Goal: Task Accomplishment & Management: Use online tool/utility

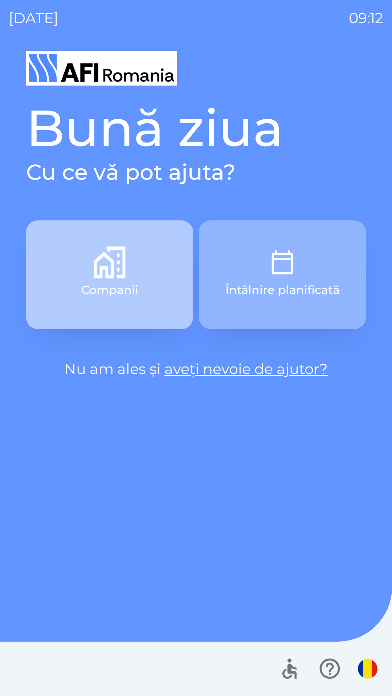
click at [129, 294] on p "Companii" at bounding box center [109, 289] width 57 height 17
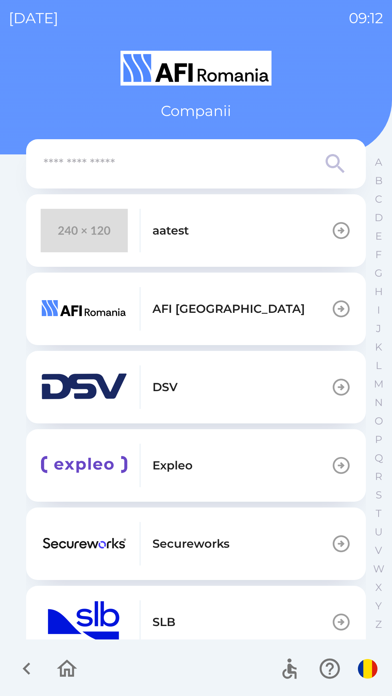
click at [195, 191] on div "aatest AFI Europe DSV Expleo Secureworks SLB Telus TESTING Tobbi Veeam Worldlin…" at bounding box center [195, 389] width 339 height 500
click at [201, 215] on button "aatest" at bounding box center [195, 230] width 339 height 73
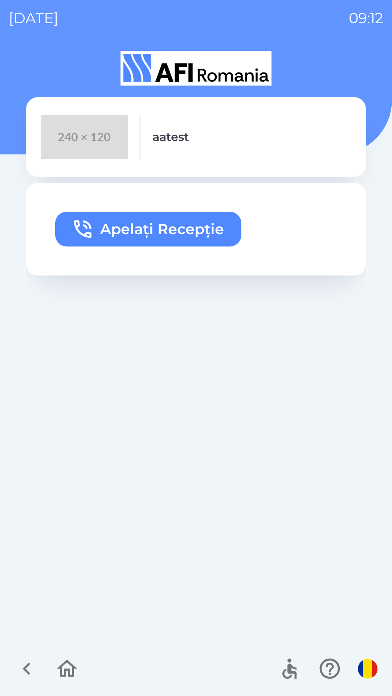
click at [174, 232] on button "Apelați Recepție" at bounding box center [148, 229] width 186 height 35
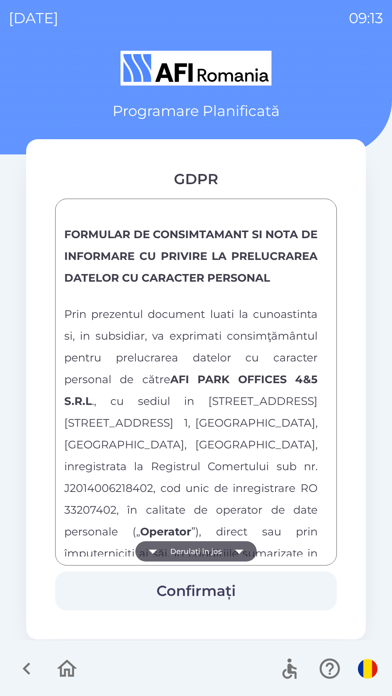
click at [208, 550] on button "Derulați în jos" at bounding box center [195, 551] width 121 height 20
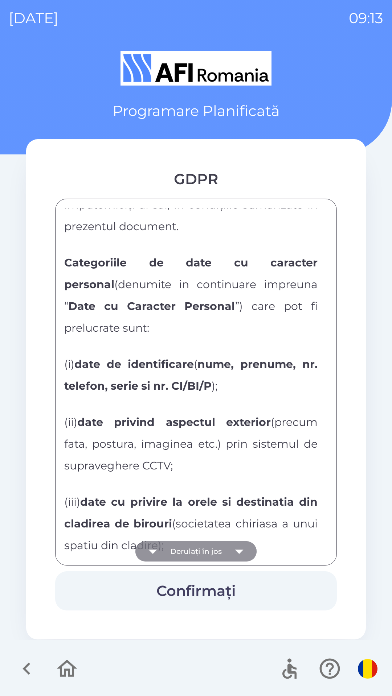
click at [209, 550] on button "Derulați în jos" at bounding box center [195, 551] width 121 height 20
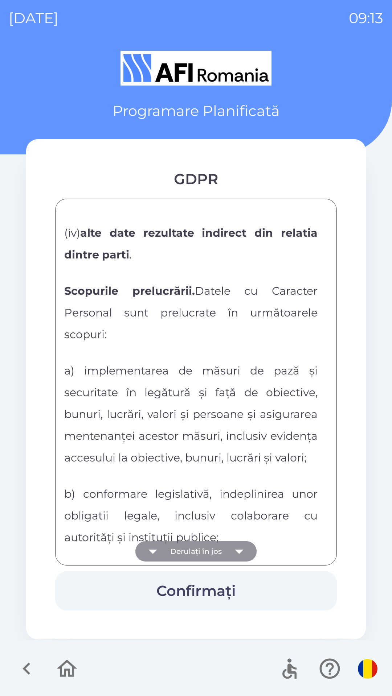
click at [210, 550] on button "Derulați în jos" at bounding box center [195, 551] width 121 height 20
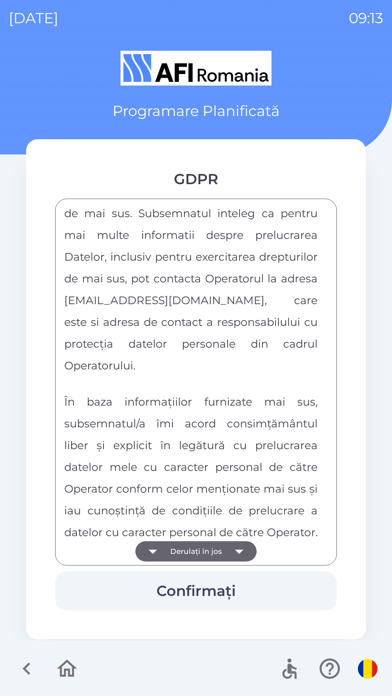
scroll to position [3792, 0]
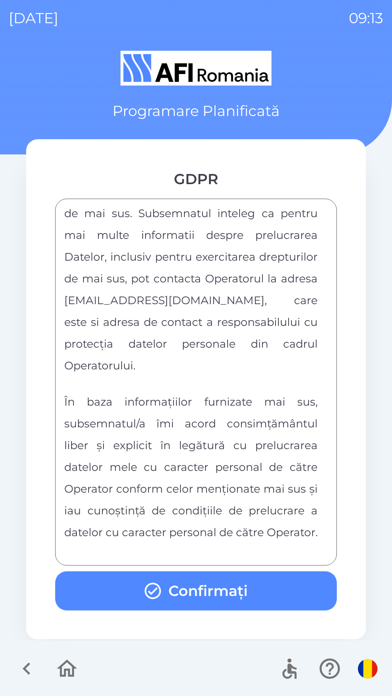
click at [279, 595] on button "Confirmați" at bounding box center [195, 590] width 281 height 39
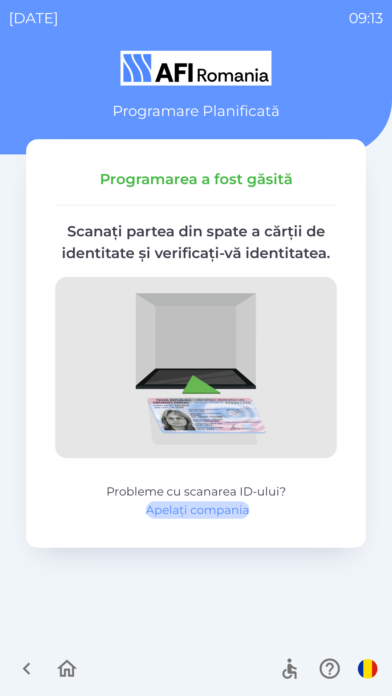
click at [186, 512] on button "Apelați compania" at bounding box center [197, 509] width 103 height 17
